Goal: Task Accomplishment & Management: Complete application form

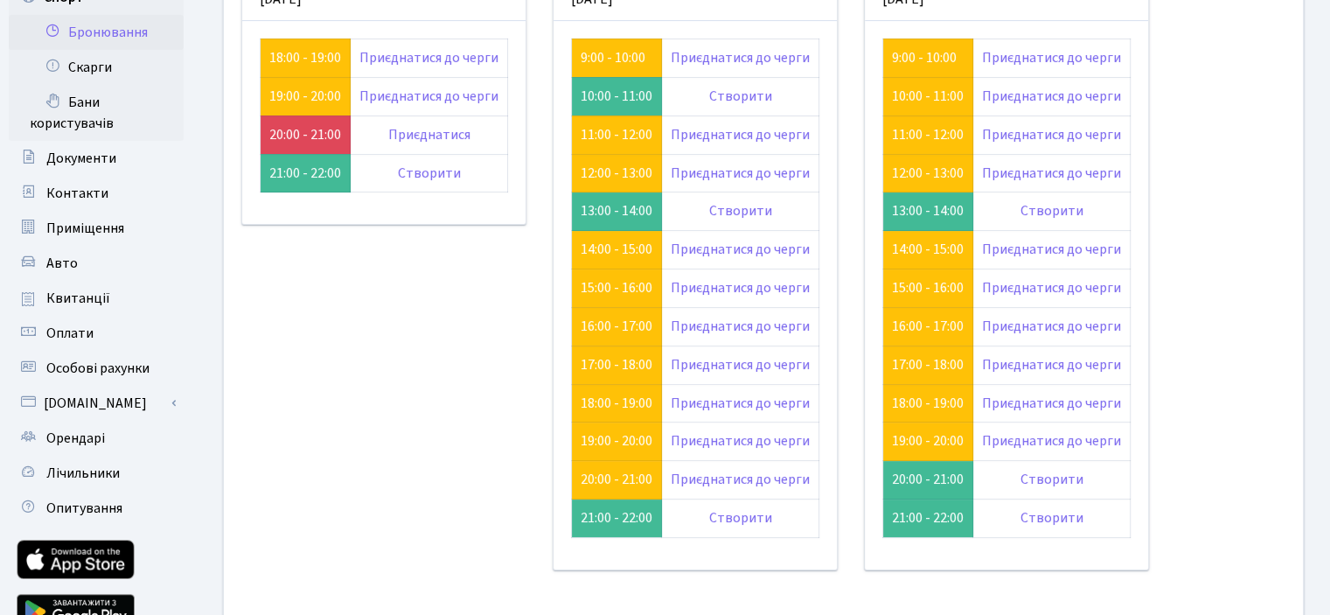
scroll to position [175, 0]
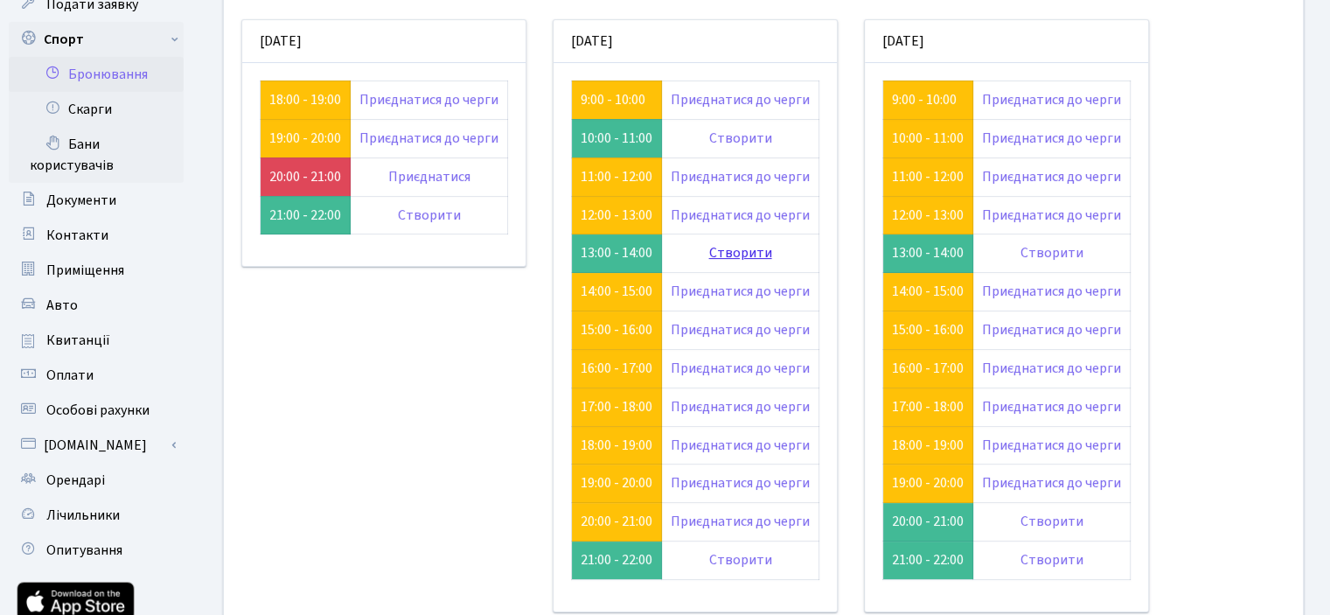
click at [727, 247] on link "Створити" at bounding box center [740, 252] width 63 height 19
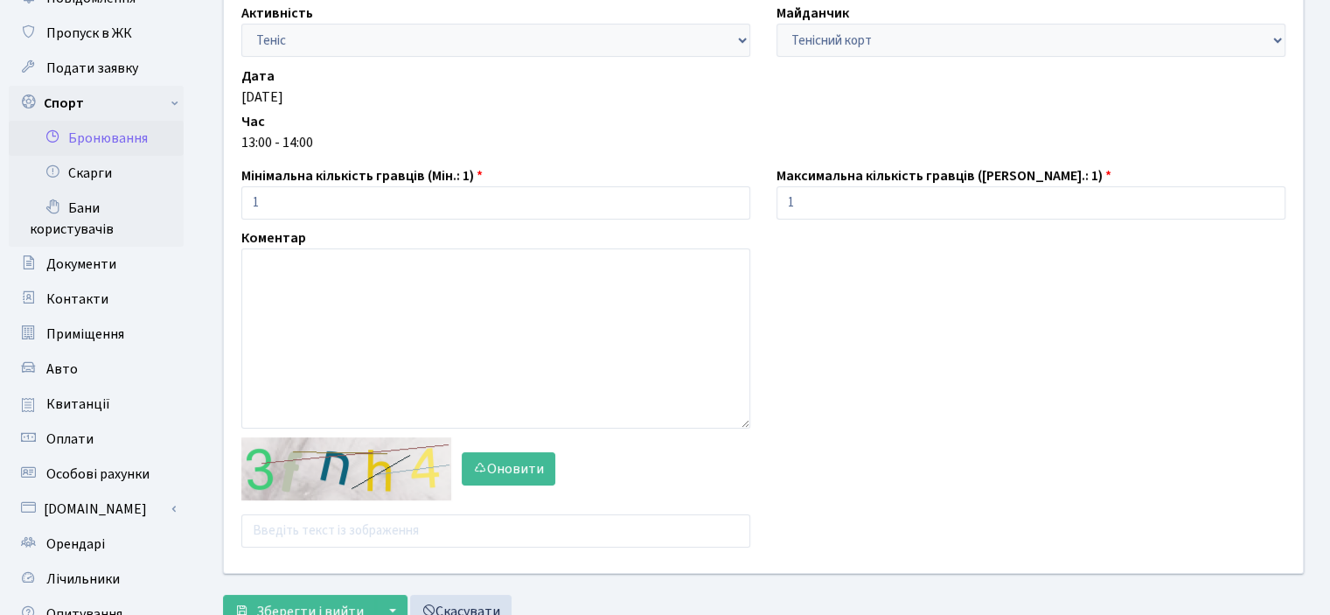
scroll to position [175, 0]
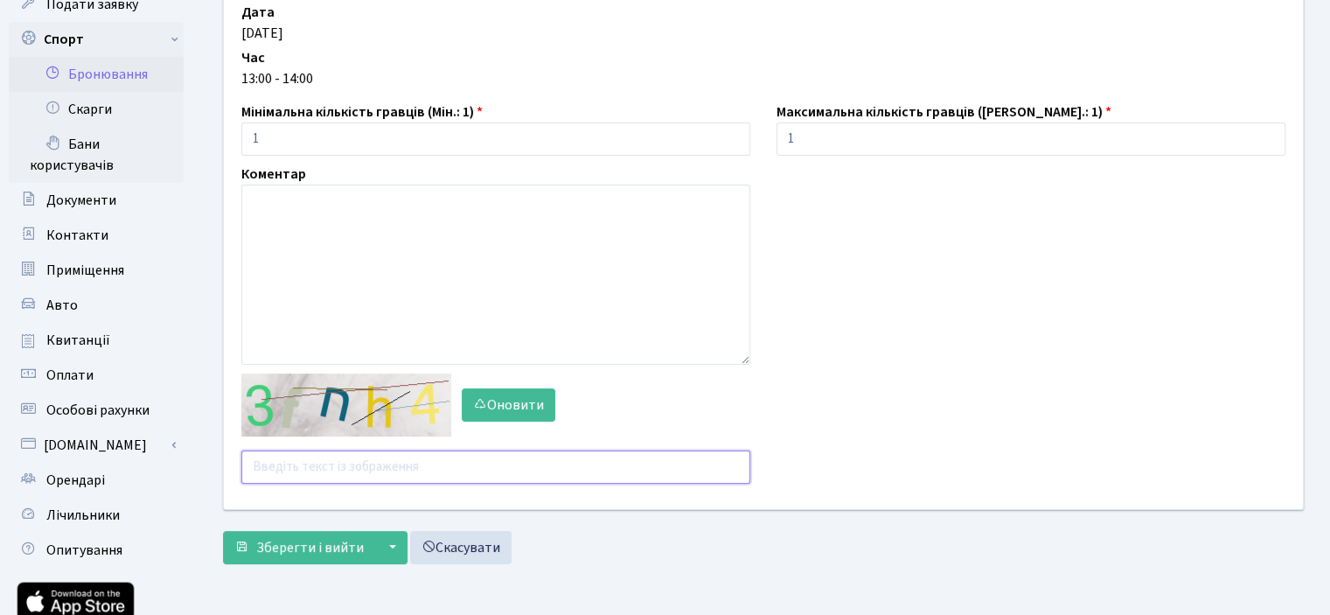
click at [315, 464] on input "text" at bounding box center [495, 466] width 509 height 33
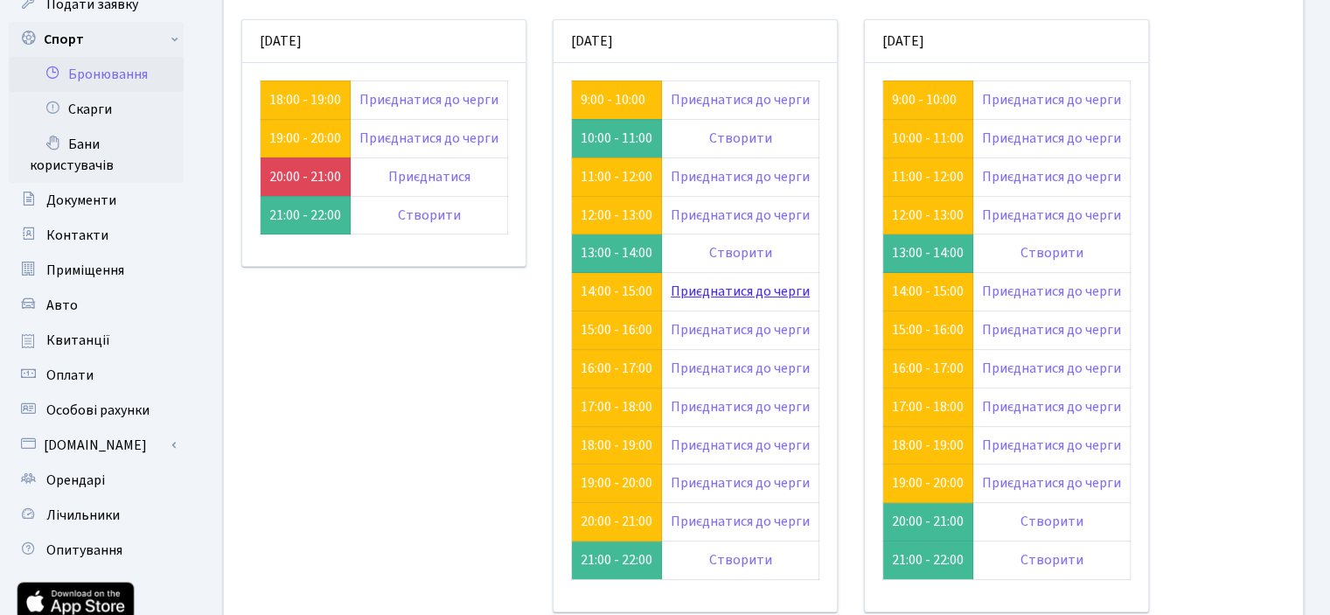
scroll to position [175, 0]
